Goal: Check status: Check status

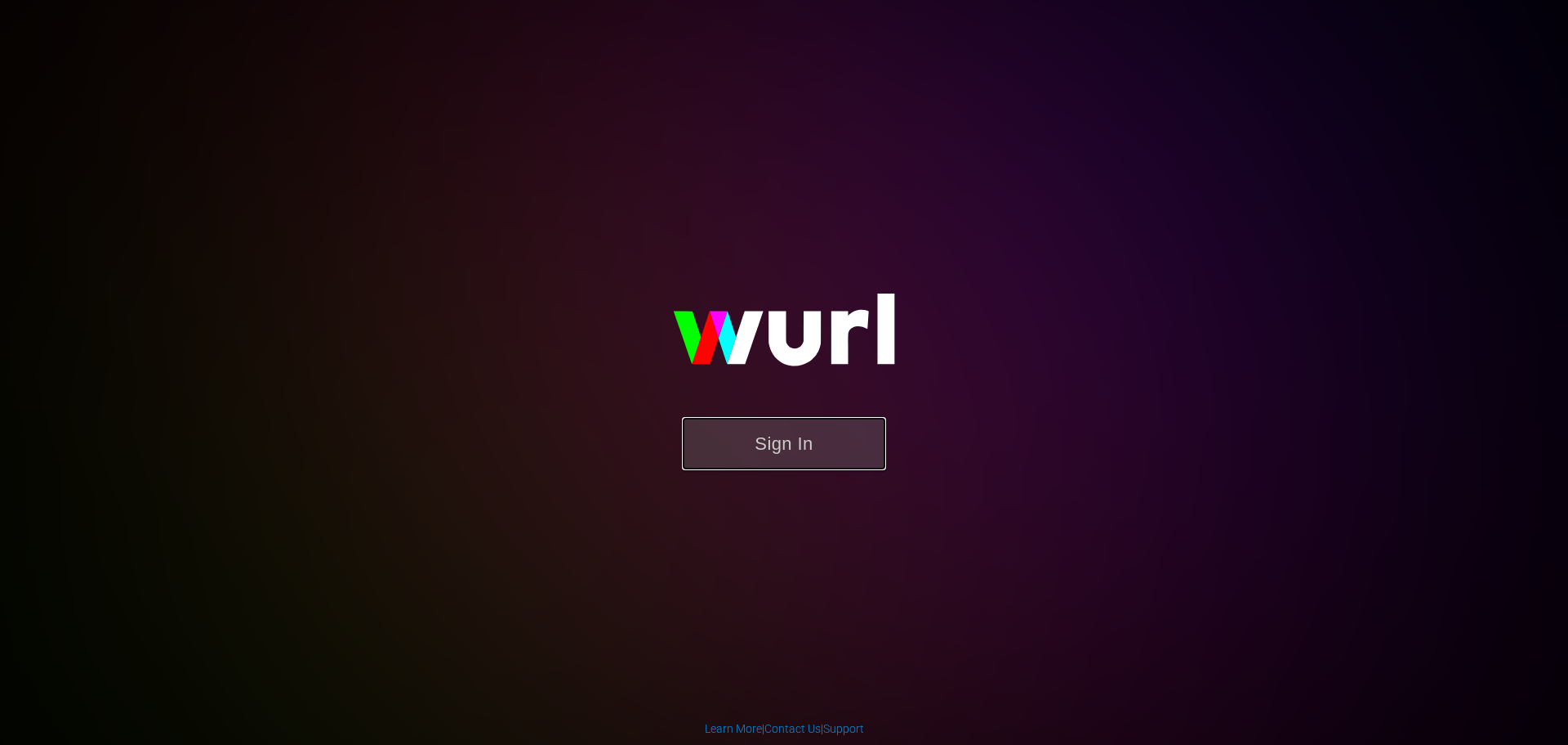
click at [847, 445] on button "Sign In" at bounding box center [784, 443] width 204 height 53
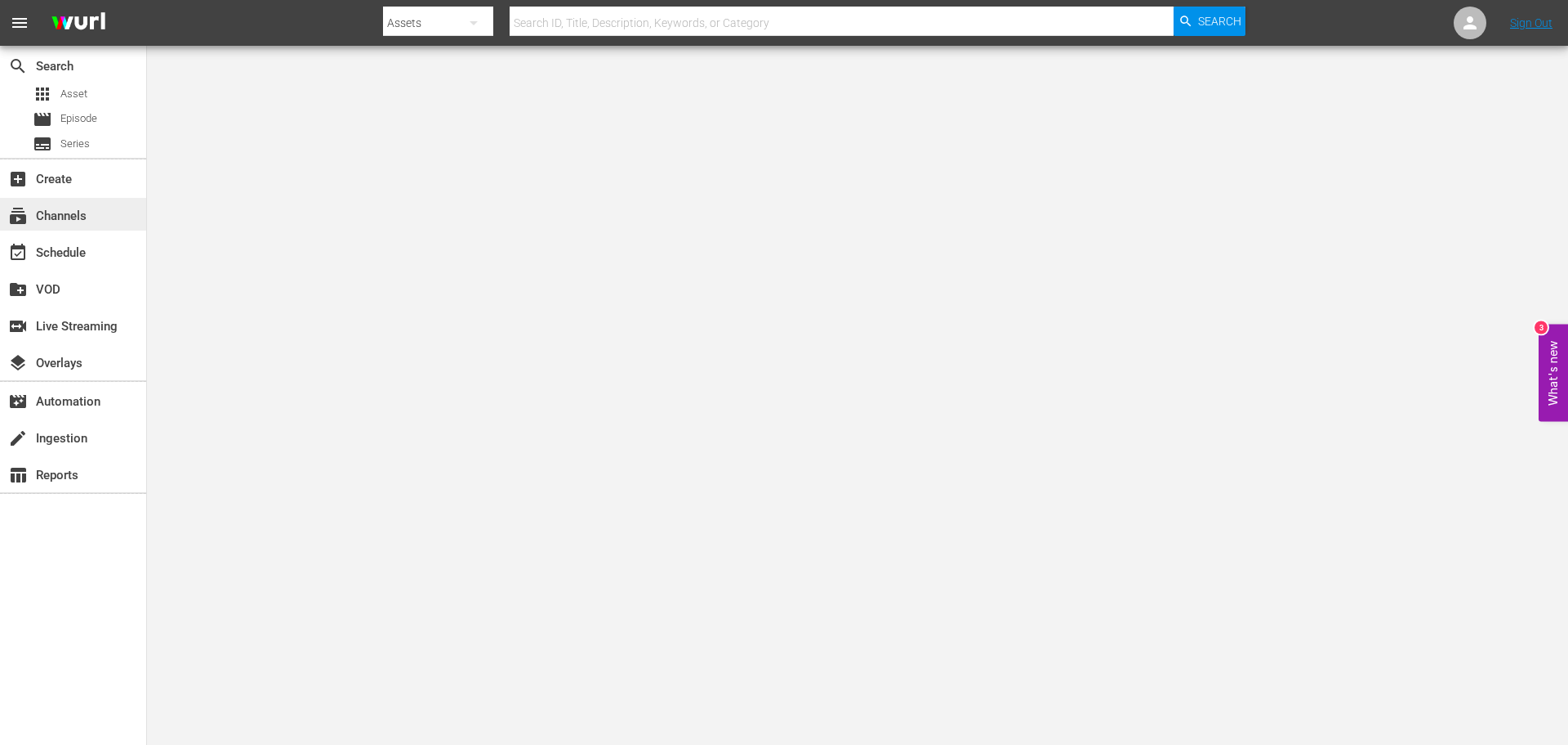
click at [71, 219] on div "subscriptions Channels" at bounding box center [46, 213] width 92 height 15
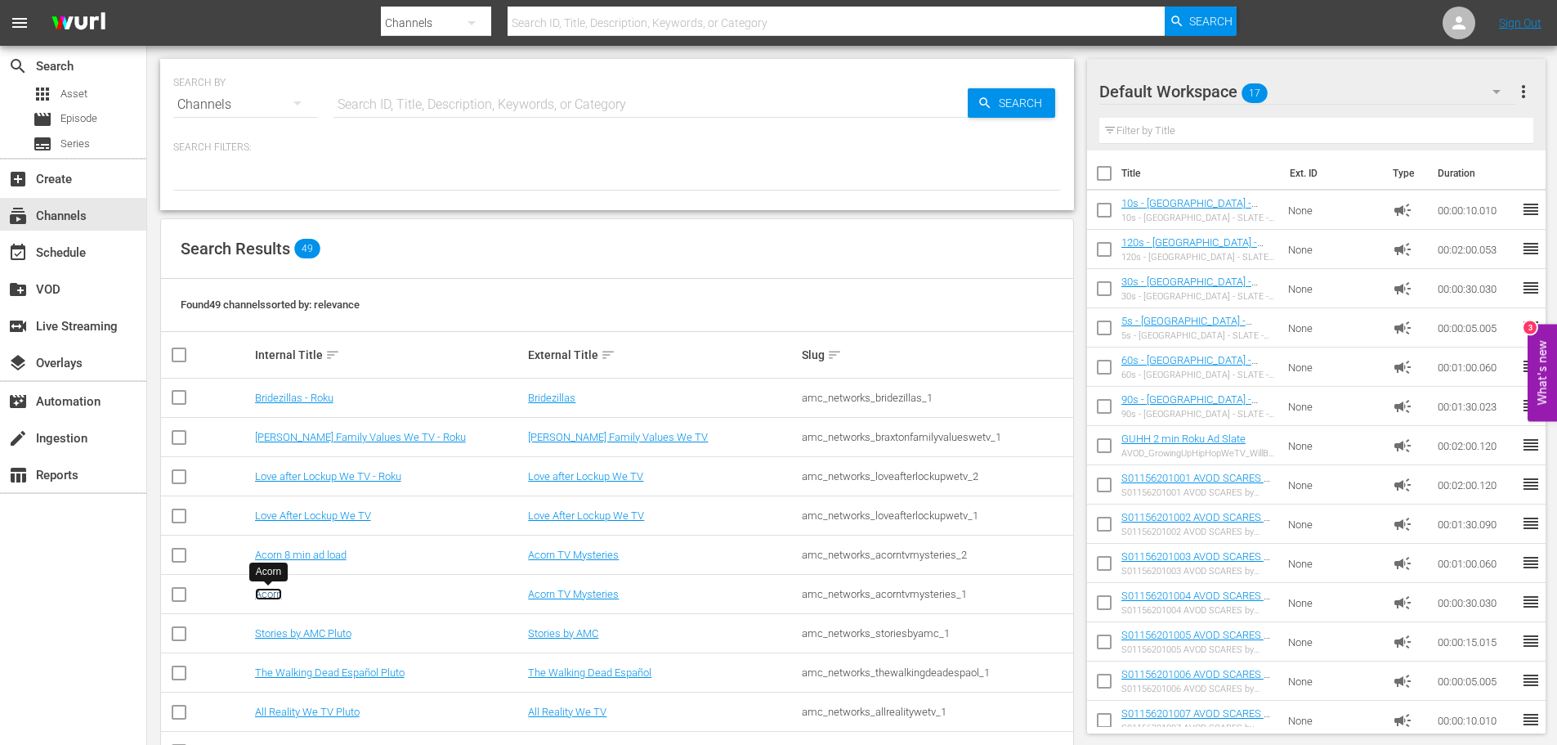
click at [271, 594] on link "Acorn" at bounding box center [268, 594] width 27 height 12
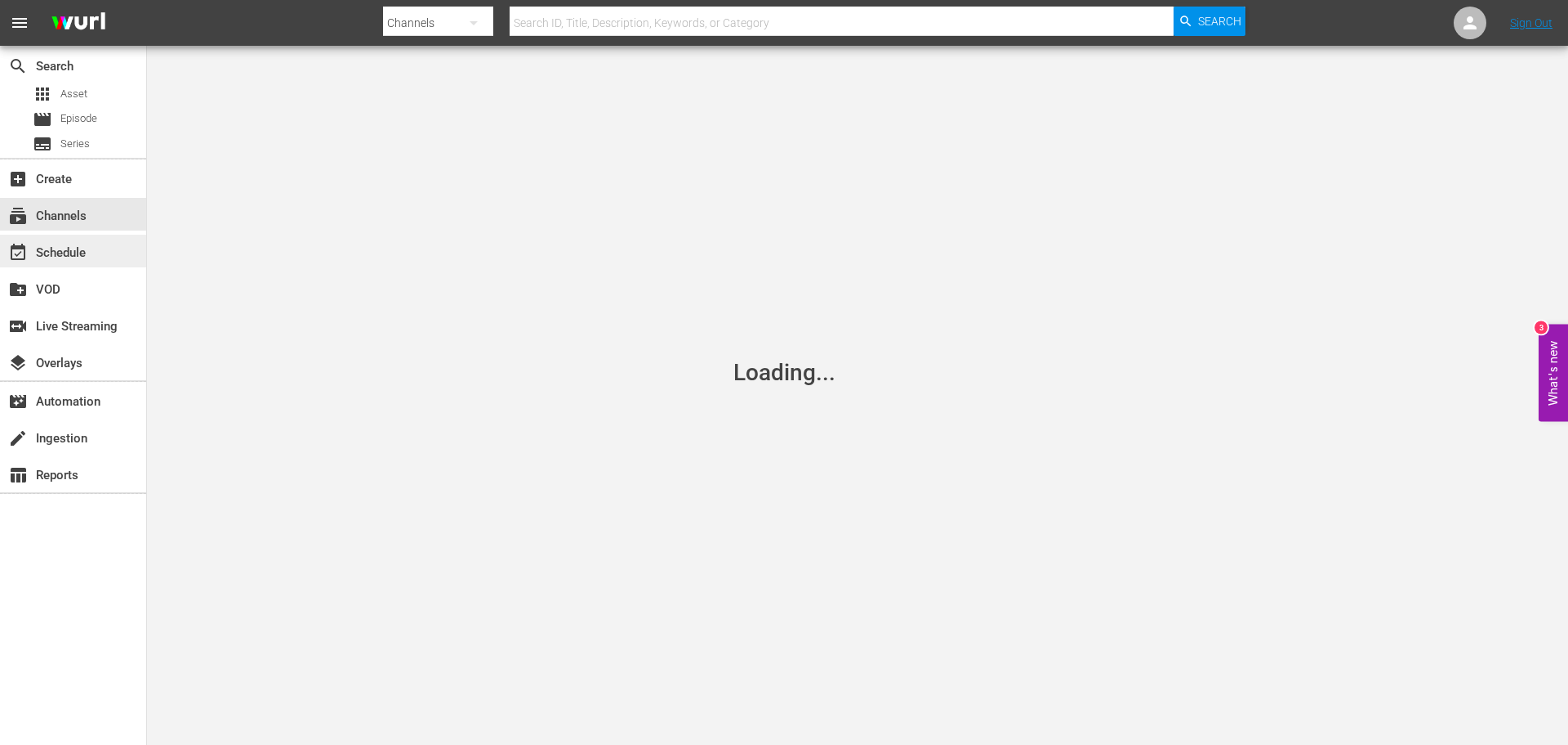
click at [59, 248] on div "event_available Schedule" at bounding box center [46, 250] width 92 height 15
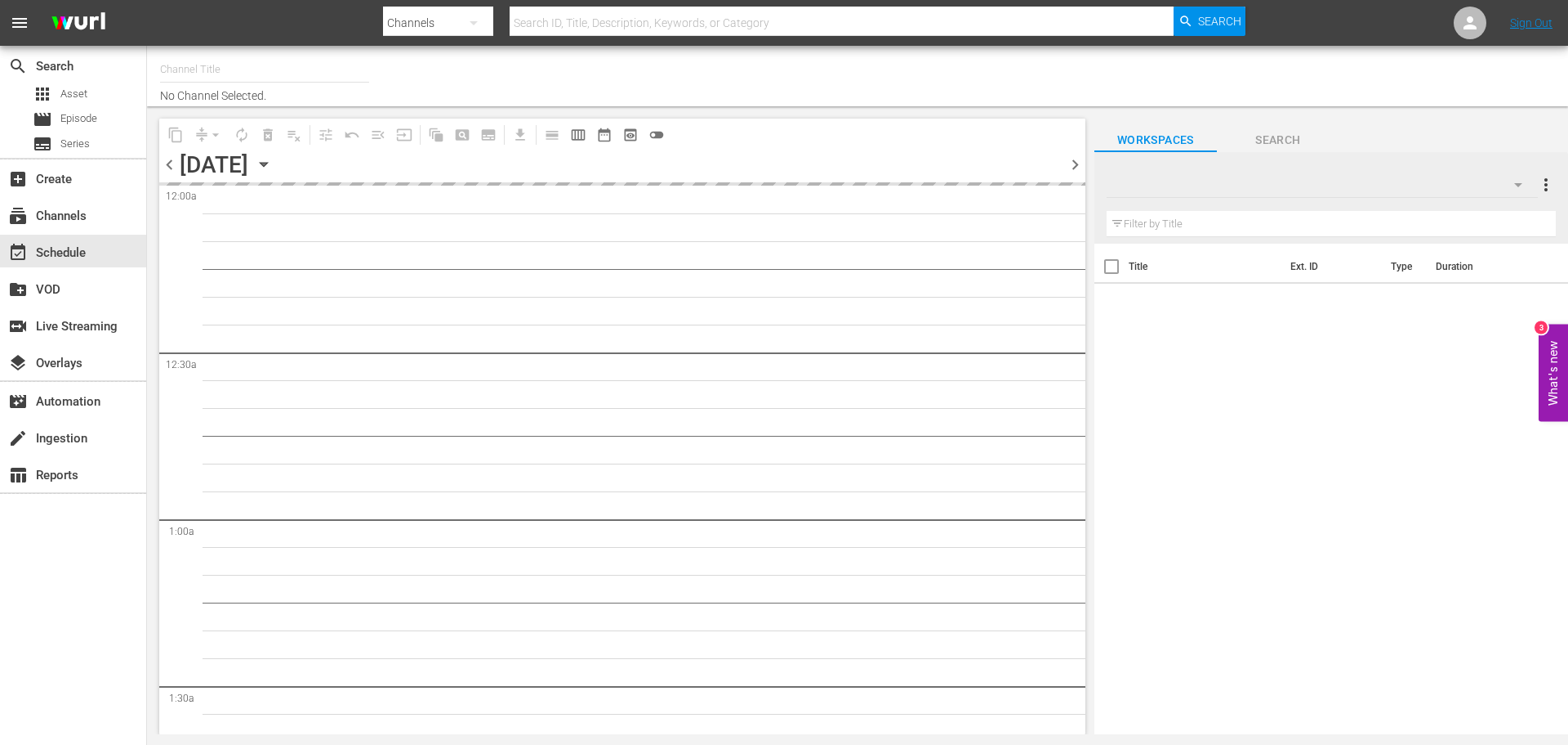
type input "Acorn (1976)"
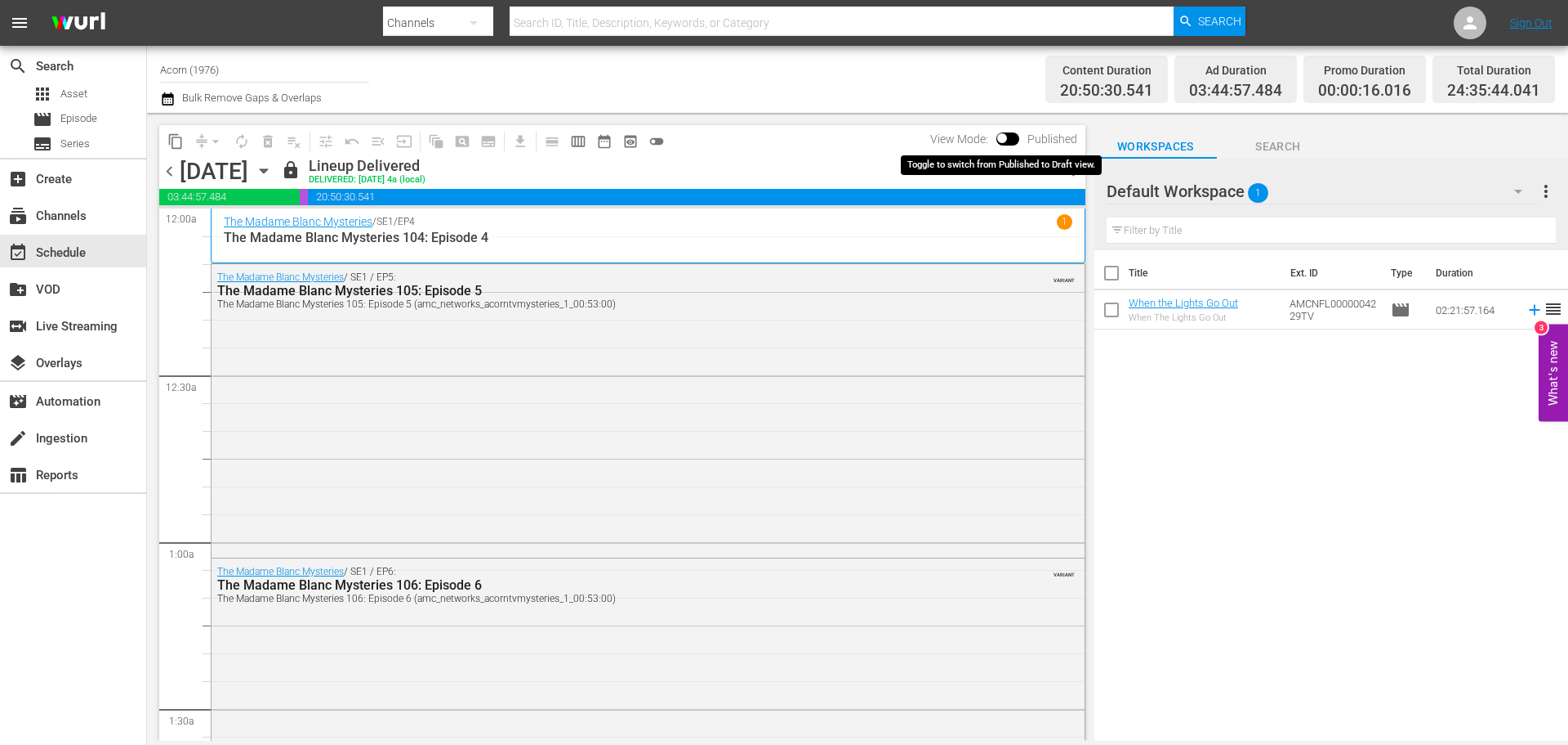
click at [1008, 139] on input "checkbox" at bounding box center [1002, 141] width 34 height 11
click at [1015, 143] on input "checkbox" at bounding box center [1020, 141] width 34 height 11
click at [1015, 144] on input "checkbox" at bounding box center [1002, 141] width 34 height 11
click at [1008, 141] on input "checkbox" at bounding box center [1020, 141] width 34 height 11
checkbox input "false"
